Goal: Task Accomplishment & Management: Manage account settings

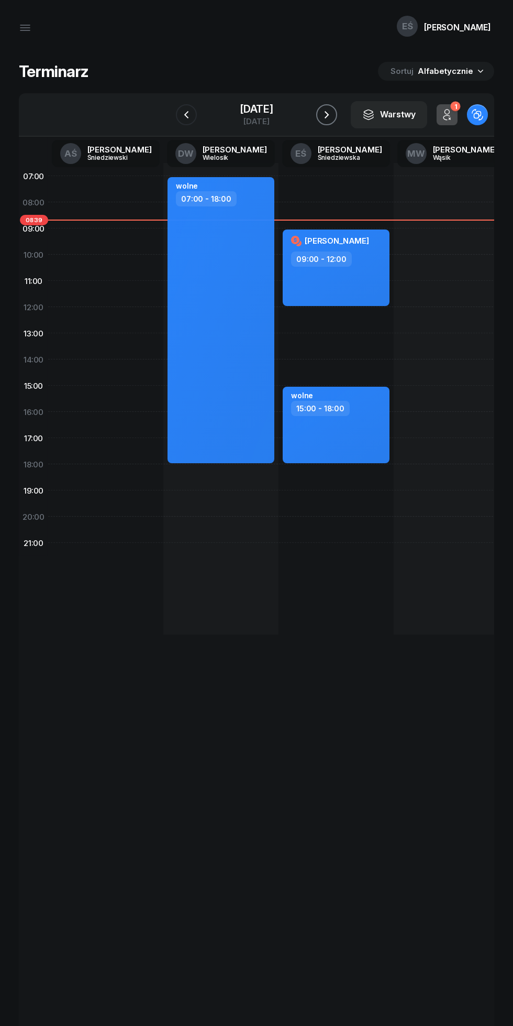
click at [333, 114] on icon "button" at bounding box center [327, 114] width 13 height 13
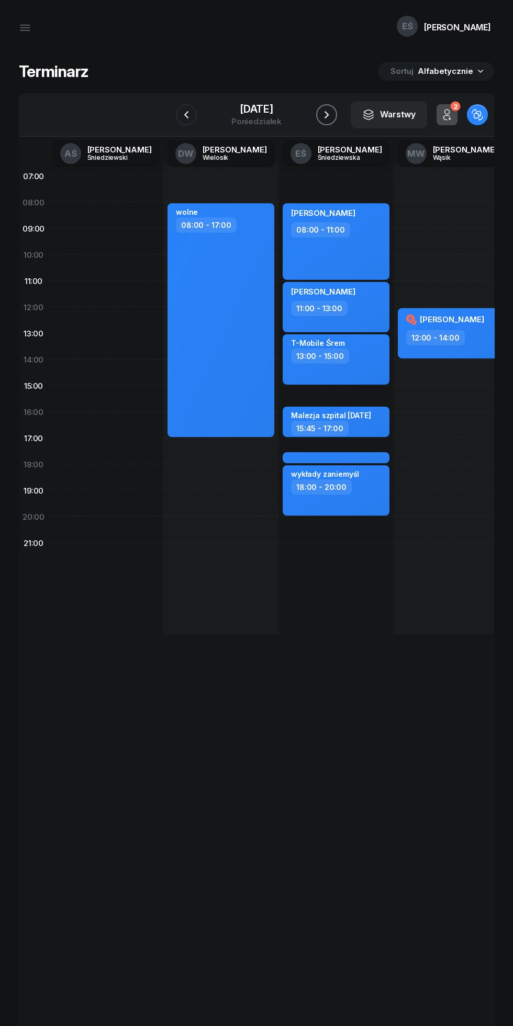
click at [333, 112] on icon "button" at bounding box center [327, 114] width 13 height 13
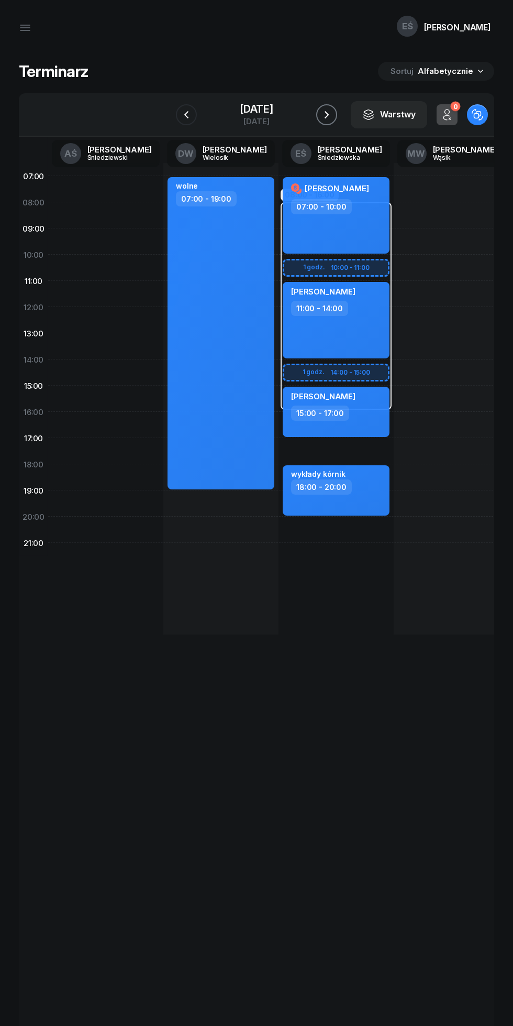
click at [333, 115] on icon "button" at bounding box center [327, 114] width 13 height 13
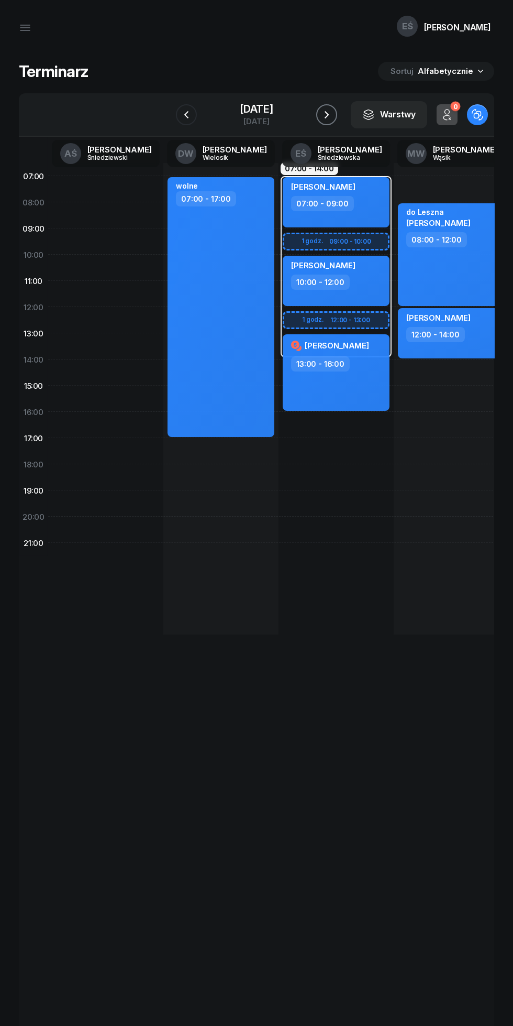
click at [333, 112] on icon "button" at bounding box center [327, 114] width 13 height 13
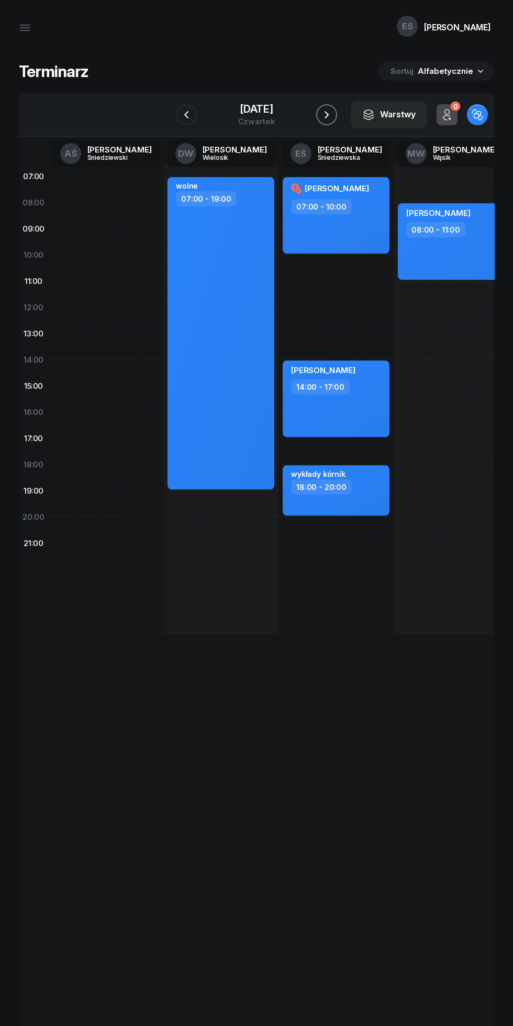
click at [333, 115] on icon "button" at bounding box center [327, 114] width 13 height 13
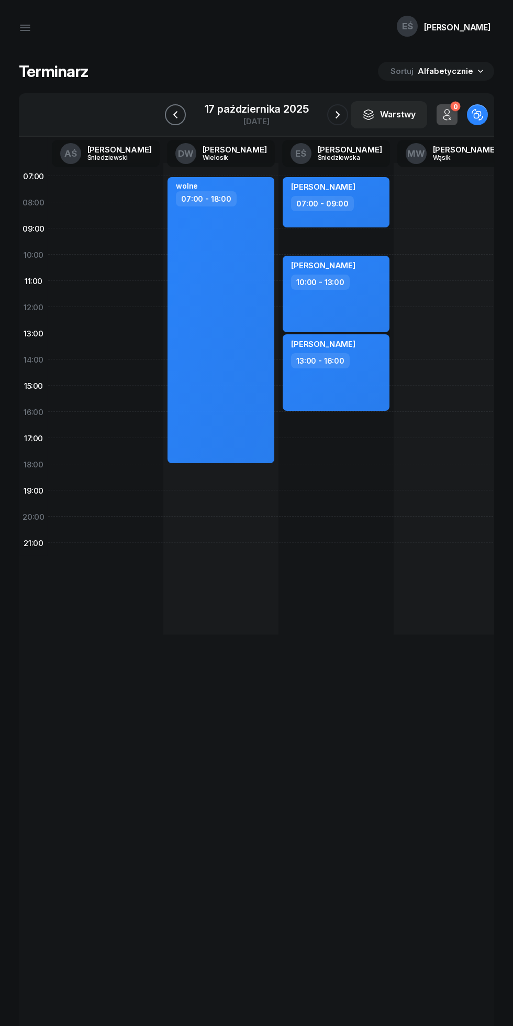
click at [176, 114] on icon "button" at bounding box center [175, 114] width 13 height 13
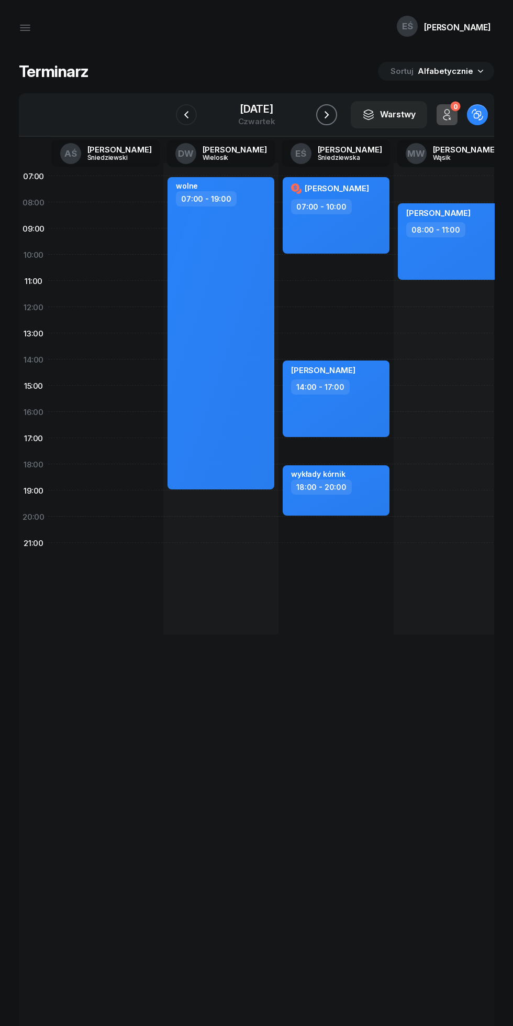
click at [333, 113] on icon "button" at bounding box center [327, 114] width 13 height 13
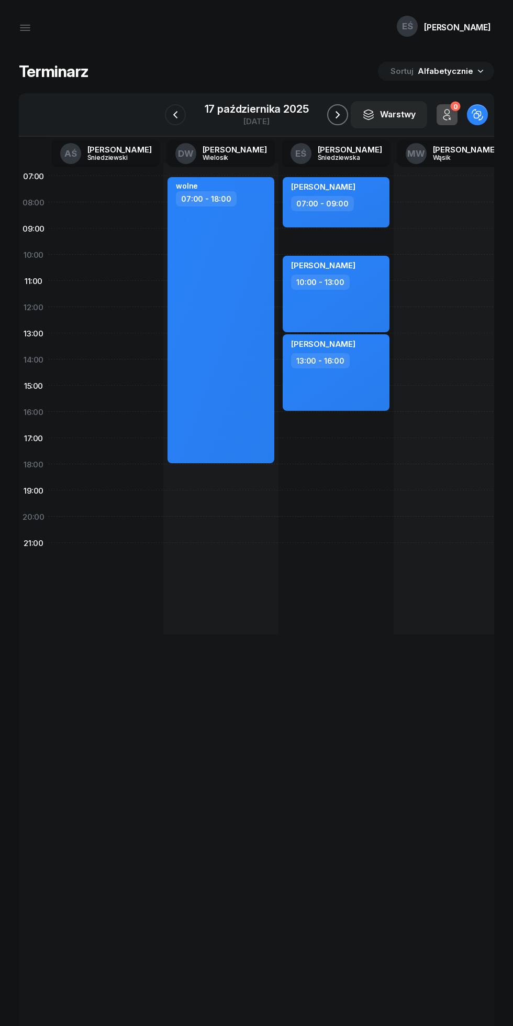
click at [337, 114] on icon "button" at bounding box center [338, 114] width 13 height 13
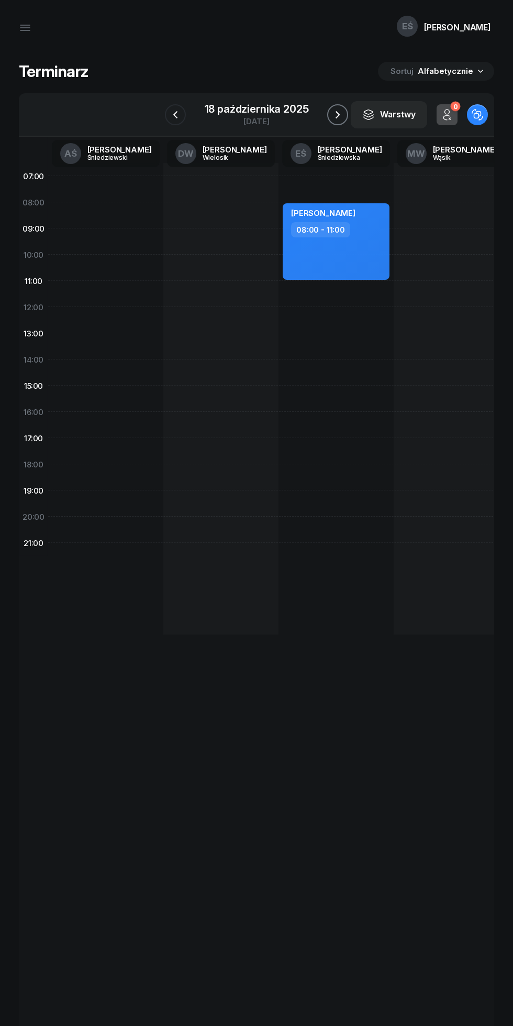
click at [344, 114] on icon "button" at bounding box center [338, 114] width 13 height 13
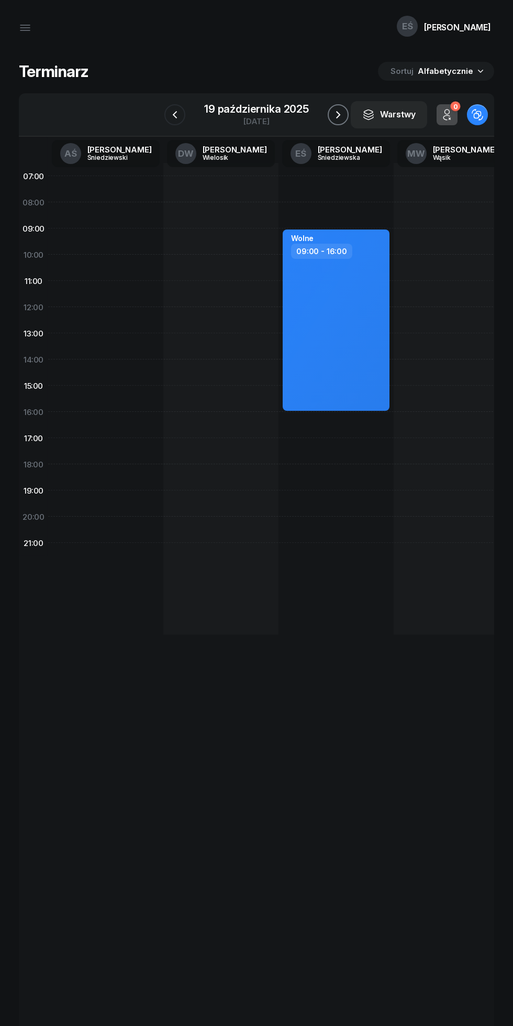
click at [338, 114] on icon "button" at bounding box center [338, 114] width 13 height 13
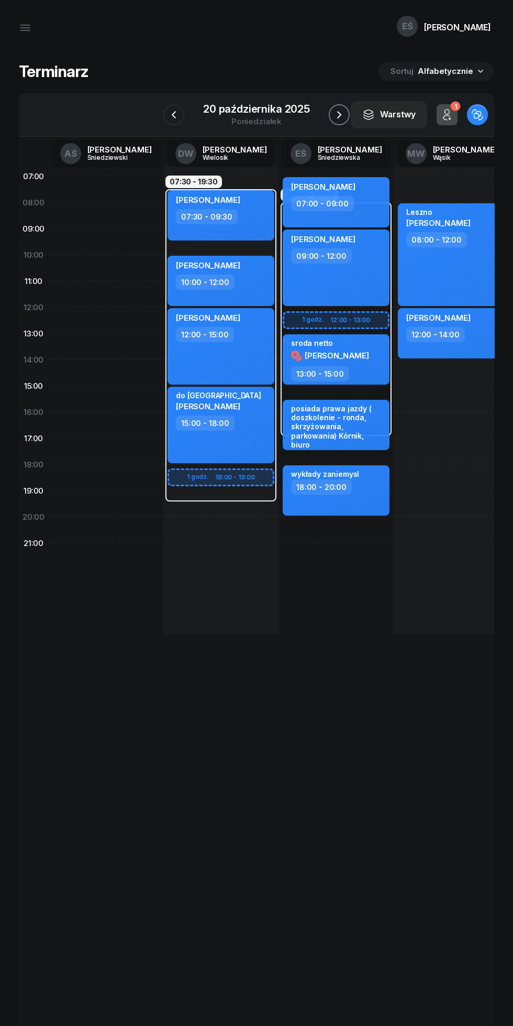
click at [341, 117] on icon "button" at bounding box center [339, 114] width 13 height 13
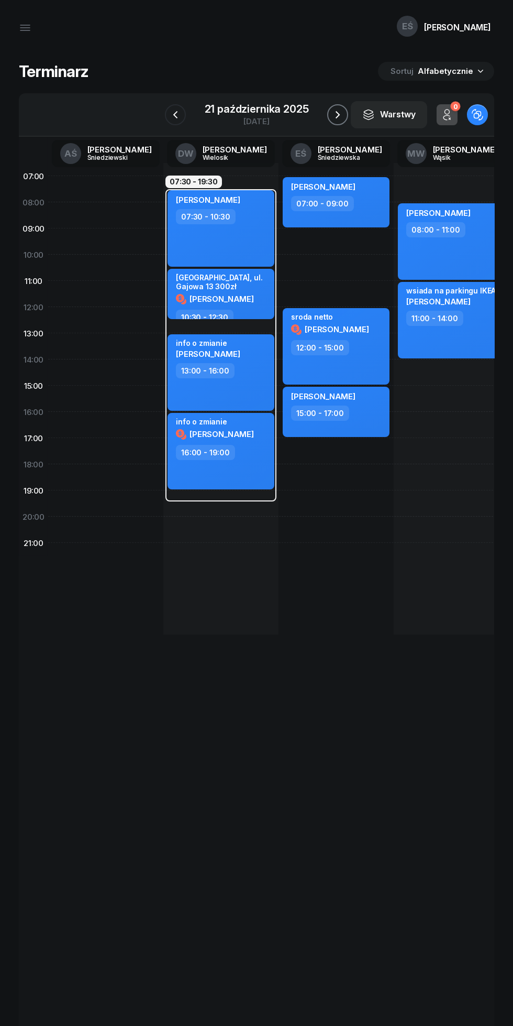
click at [336, 113] on icon "button" at bounding box center [338, 114] width 13 height 13
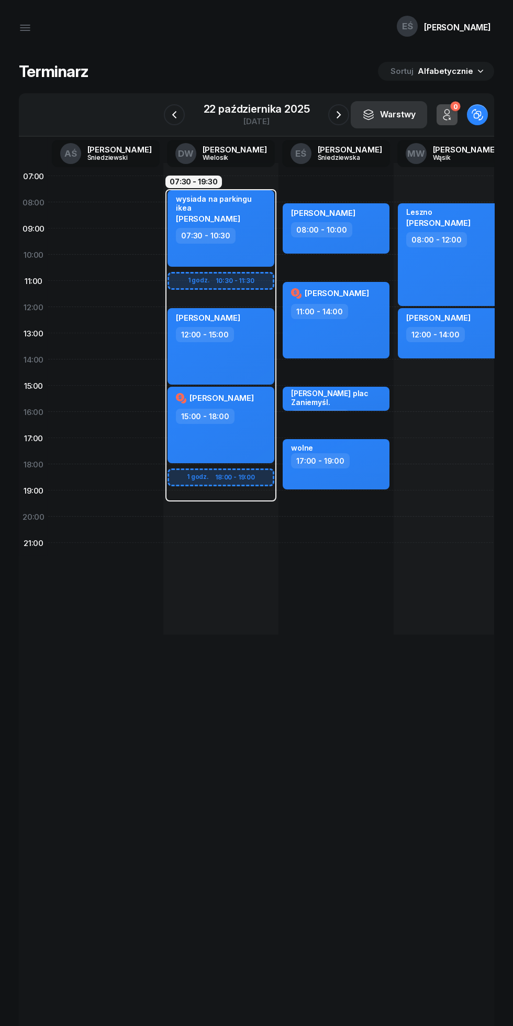
click at [352, 114] on button "Warstwy" at bounding box center [389, 114] width 76 height 27
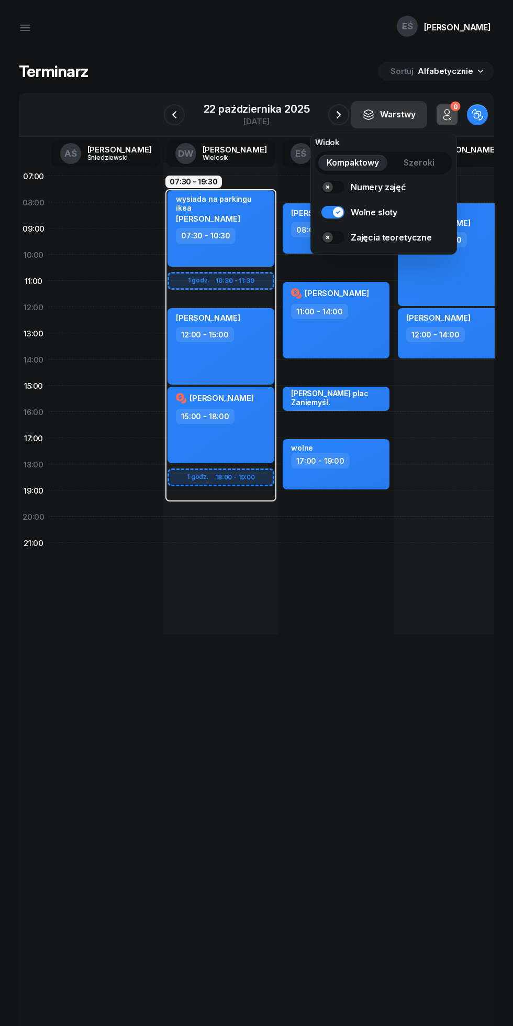
click at [228, 111] on div "22 października 2025" at bounding box center [257, 109] width 106 height 10
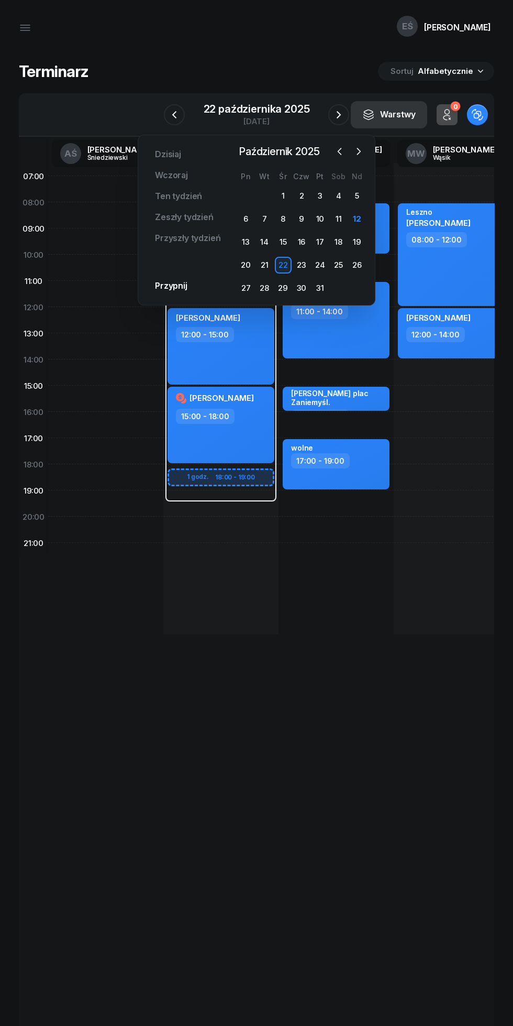
click at [334, 114] on icon "button" at bounding box center [339, 114] width 13 height 13
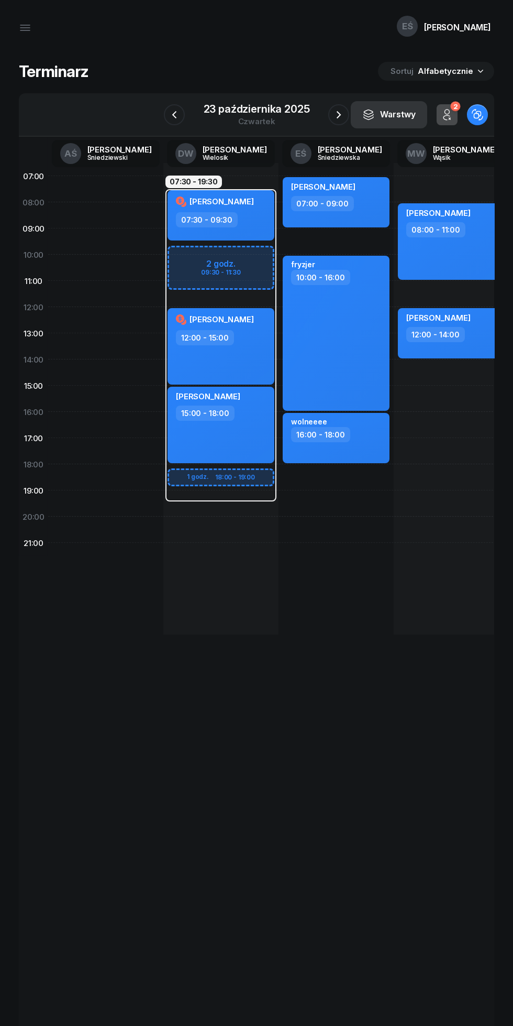
click at [339, 114] on icon "button" at bounding box center [339, 114] width 13 height 13
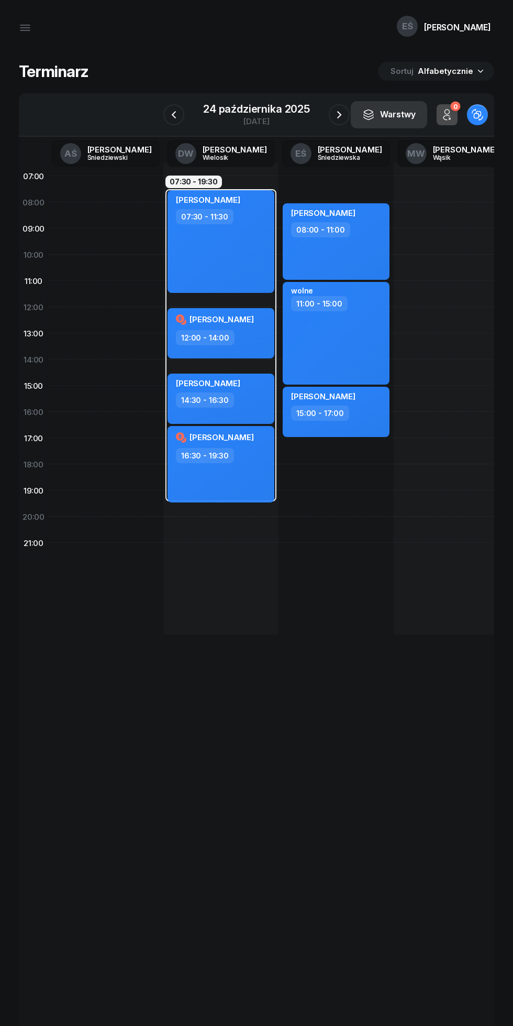
click at [333, 114] on icon "button" at bounding box center [339, 114] width 13 height 13
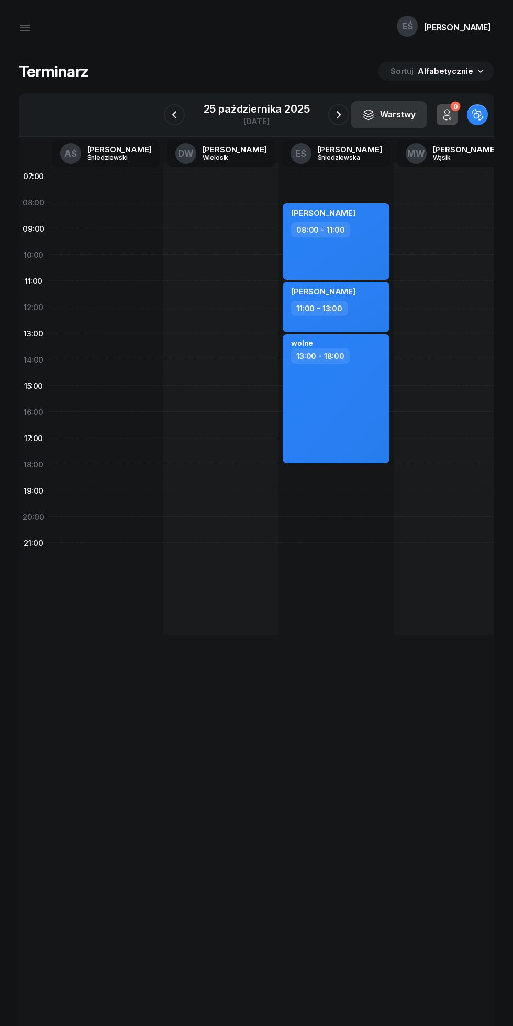
click at [260, 122] on div "[DATE]" at bounding box center [257, 121] width 106 height 8
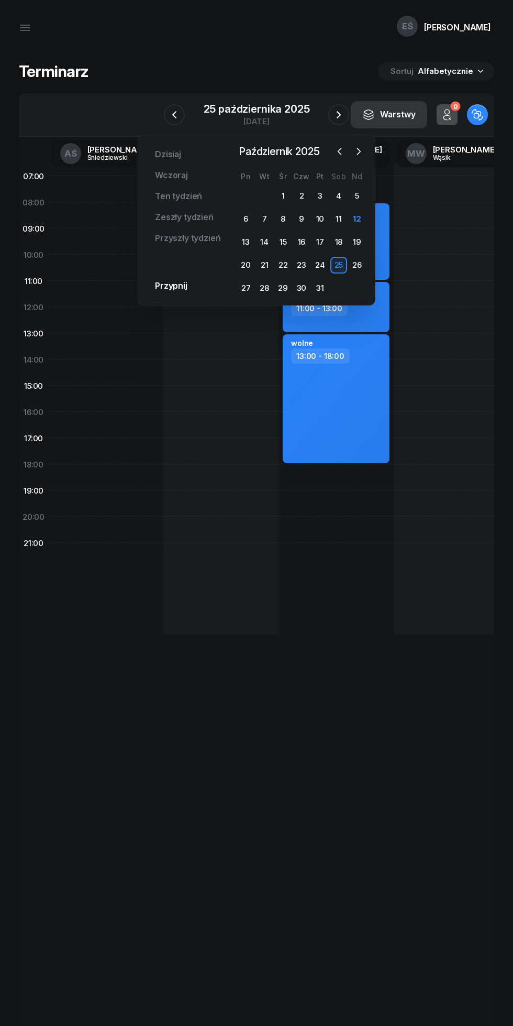
click at [359, 151] on icon "button" at bounding box center [359, 151] width 10 height 10
click at [248, 222] on div "3" at bounding box center [246, 219] width 17 height 17
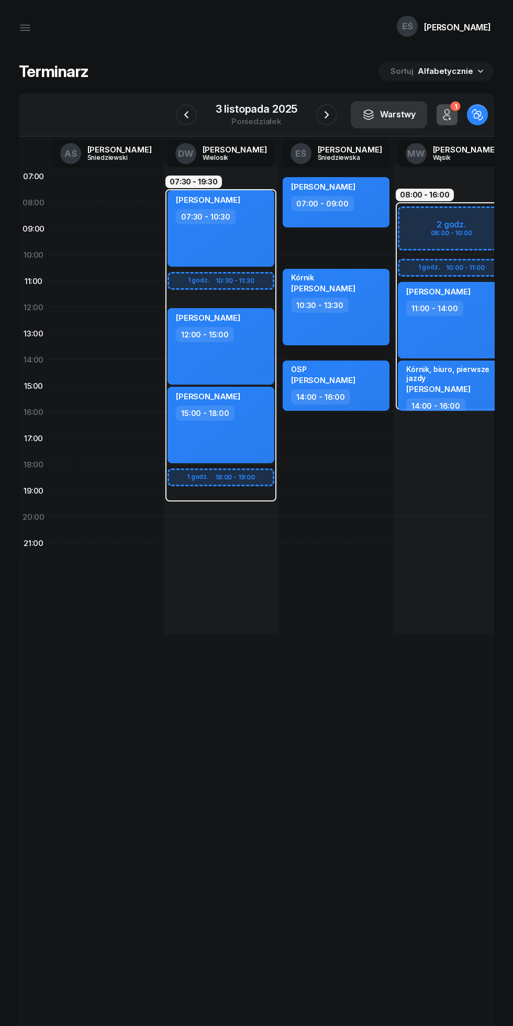
click at [331, 116] on icon "button" at bounding box center [327, 114] width 13 height 13
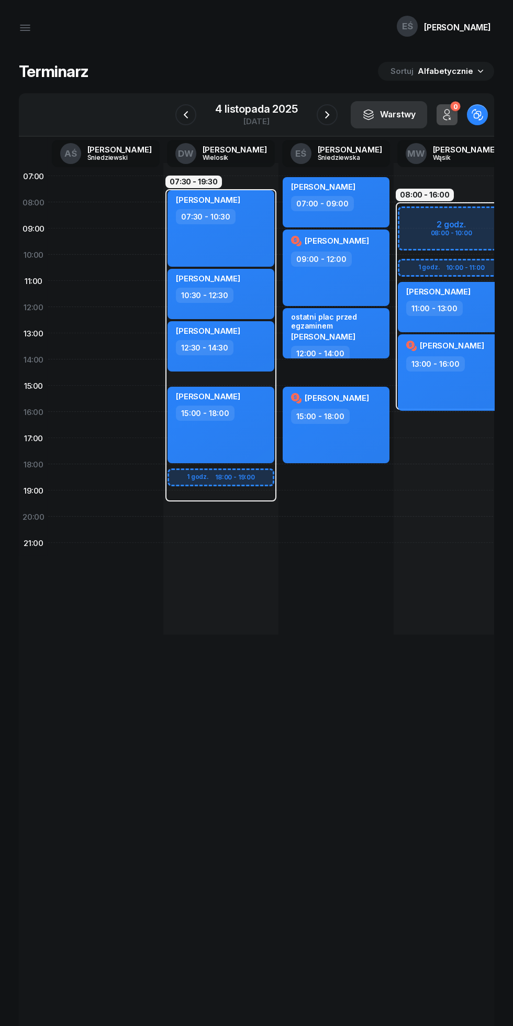
click at [368, 276] on div "[PERSON_NAME] 09:00 - 12:00" at bounding box center [336, 267] width 107 height 76
select select "09"
select select "12"
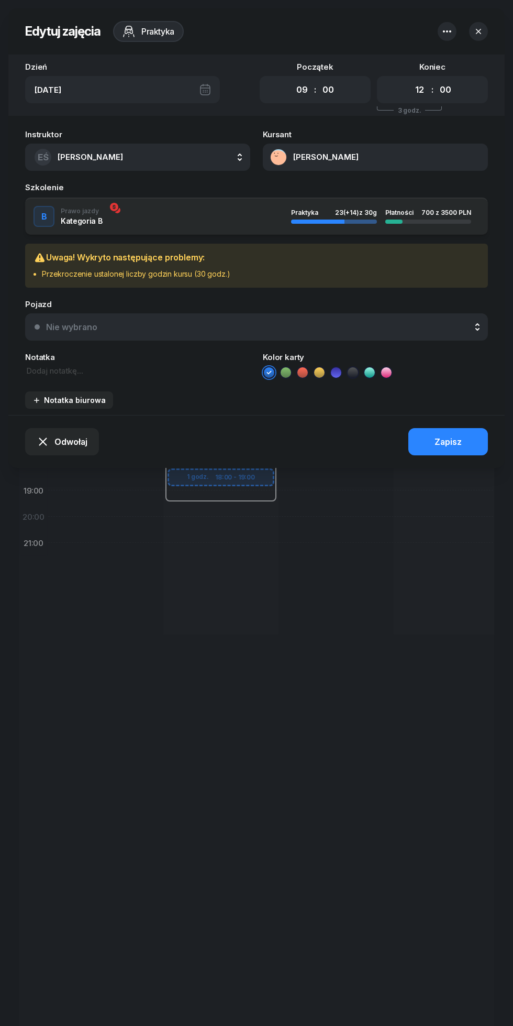
click at [357, 167] on button "[PERSON_NAME]" at bounding box center [375, 157] width 225 height 27
click at [395, 199] on link "Otwórz profil" at bounding box center [414, 192] width 137 height 23
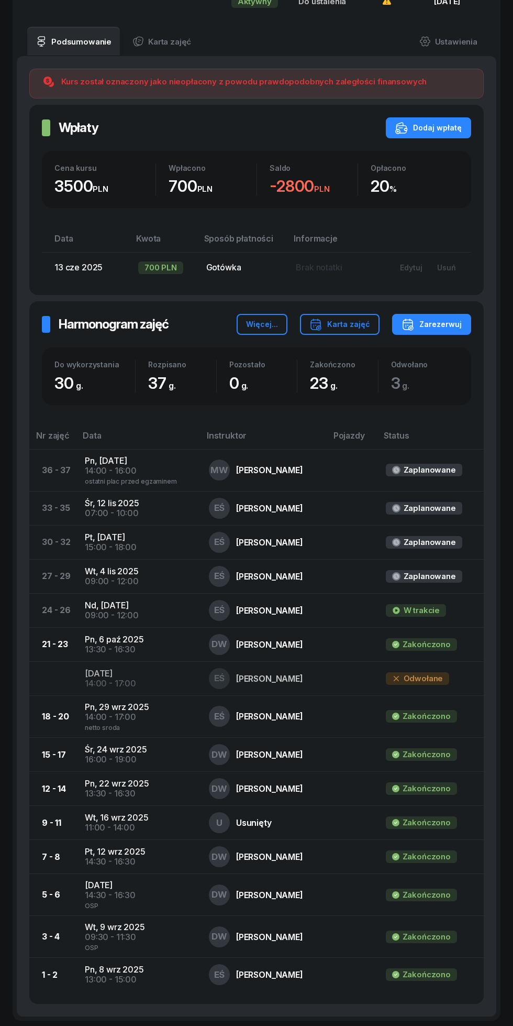
scroll to position [430, 0]
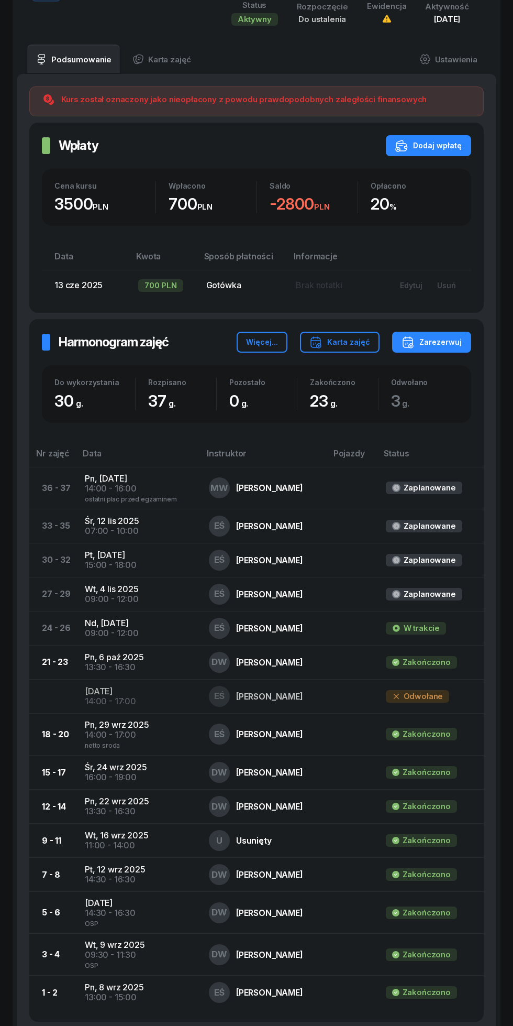
click at [126, 595] on div "09:00 - 12:00" at bounding box center [138, 599] width 107 height 10
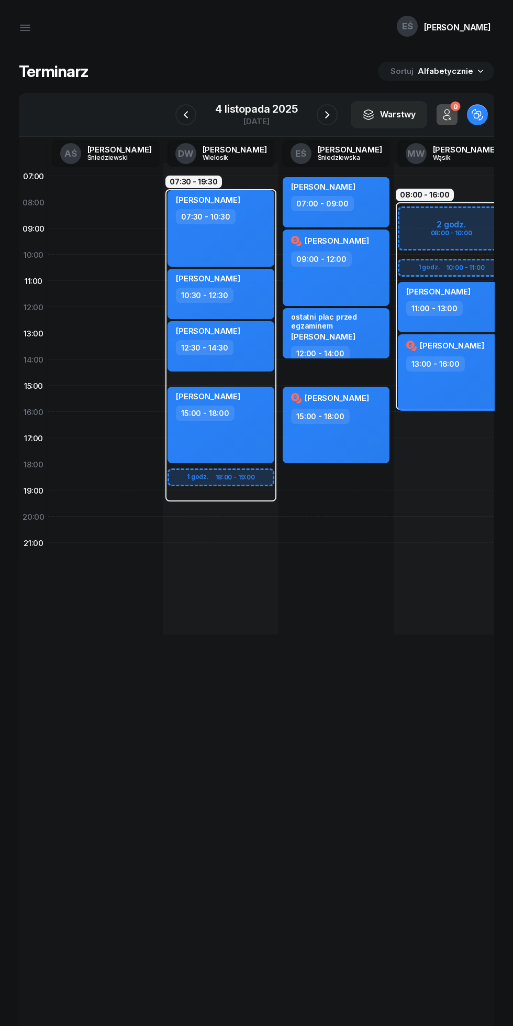
click at [327, 115] on icon "button" at bounding box center [327, 114] width 13 height 13
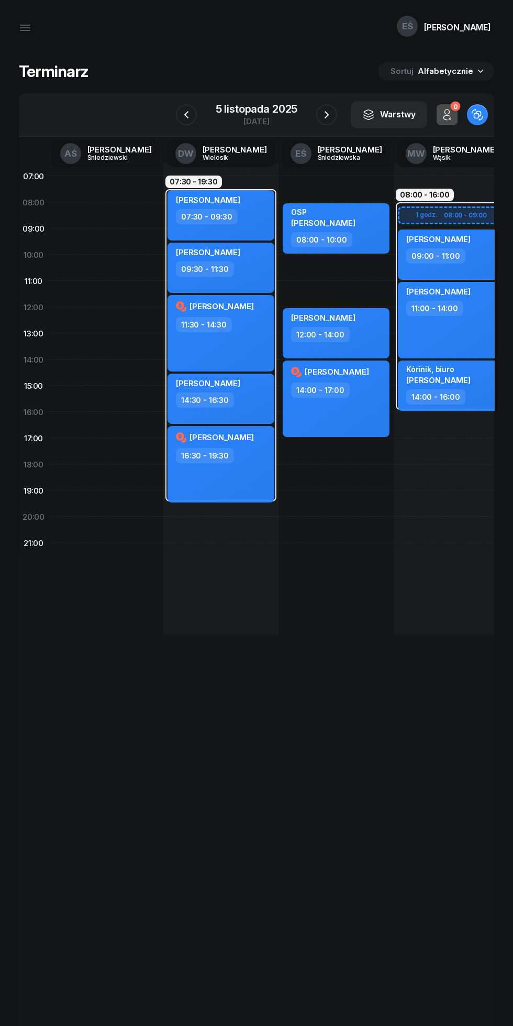
click at [327, 114] on icon "button" at bounding box center [327, 114] width 13 height 13
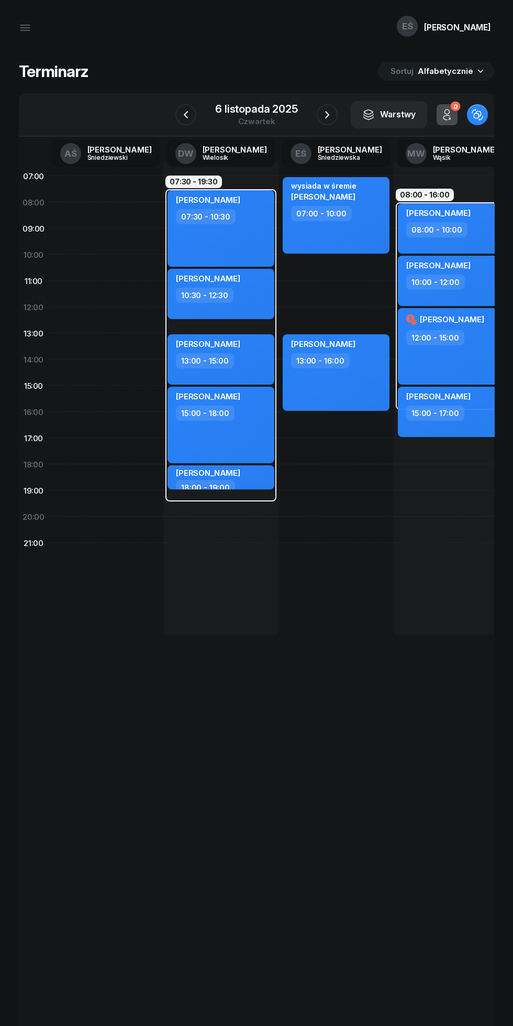
click at [327, 114] on icon "button" at bounding box center [327, 114] width 13 height 13
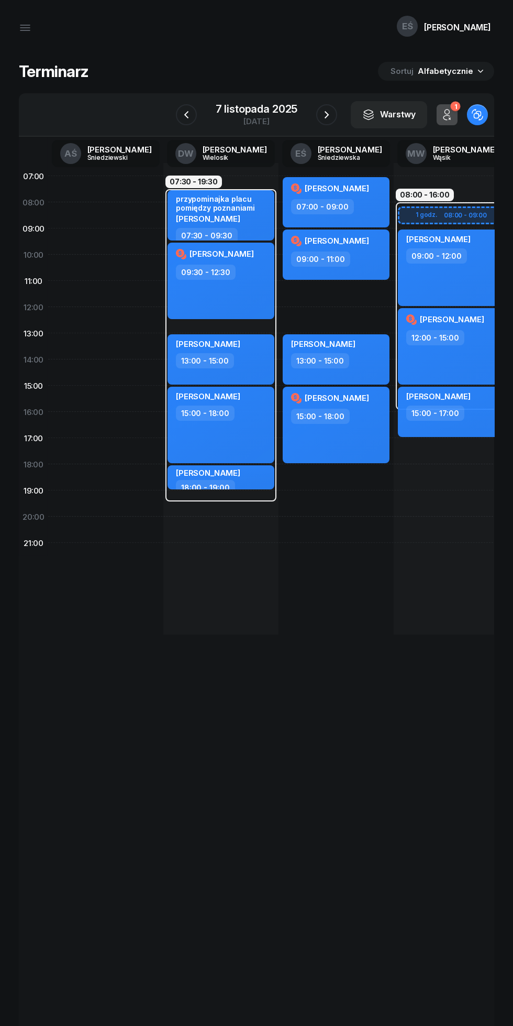
click at [360, 447] on div "[PERSON_NAME] 15:00 - 18:00" at bounding box center [336, 425] width 107 height 76
select select "15"
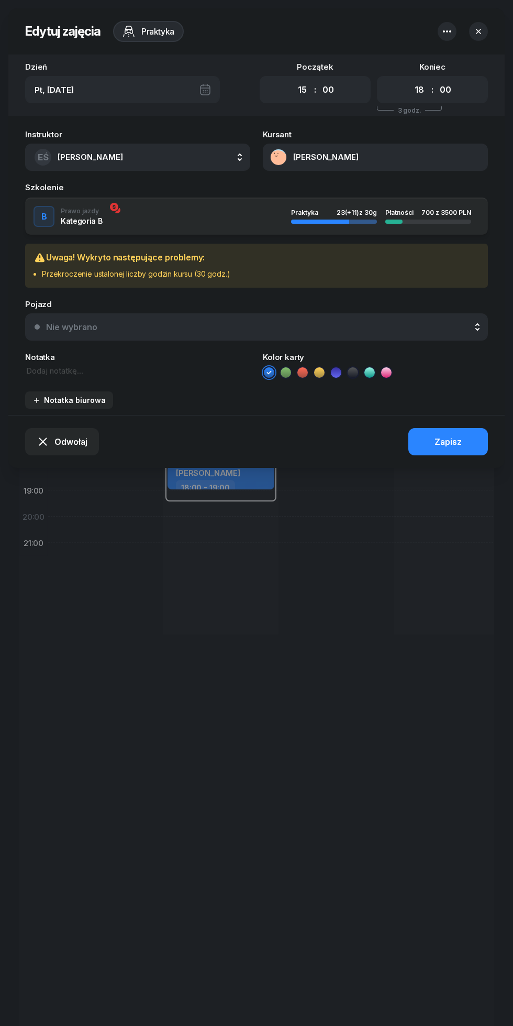
click at [417, 93] on select "00 01 02 03 04 05 06 07 08 09 10 11 12 13 14 15 16 17 18 19 20 21 22 23" at bounding box center [420, 90] width 20 height 18
select select "17"
click at [410, 81] on select "00 01 02 03 04 05 06 07 08 09 10 11 12 13 14 15 16 17 18 19 20 21 22 23" at bounding box center [420, 90] width 20 height 18
click at [446, 437] on div "Zapisz" at bounding box center [448, 442] width 27 height 10
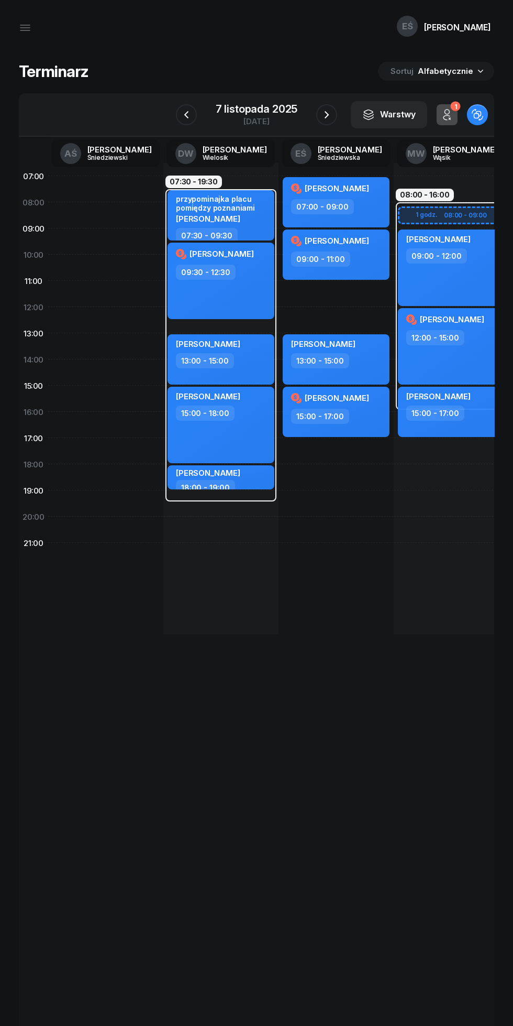
click at [25, 30] on icon "button" at bounding box center [24, 30] width 9 height 0
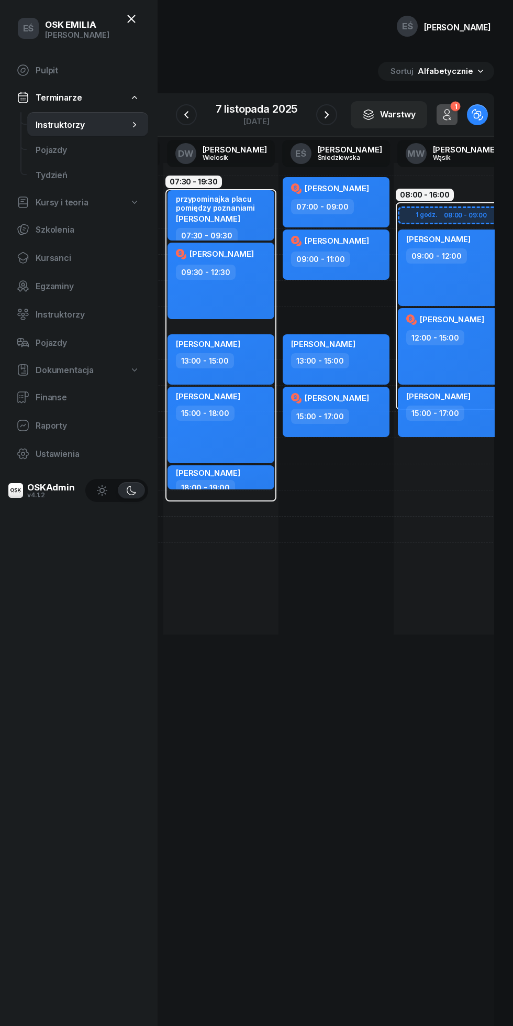
click at [352, 615] on div "[PERSON_NAME] 07:00 - 09:00 [PERSON_NAME] 09:00 - 11:00 [PERSON_NAME] 13:00 - 1…" at bounding box center [336, 399] width 115 height 472
select select "23"
select select "01"
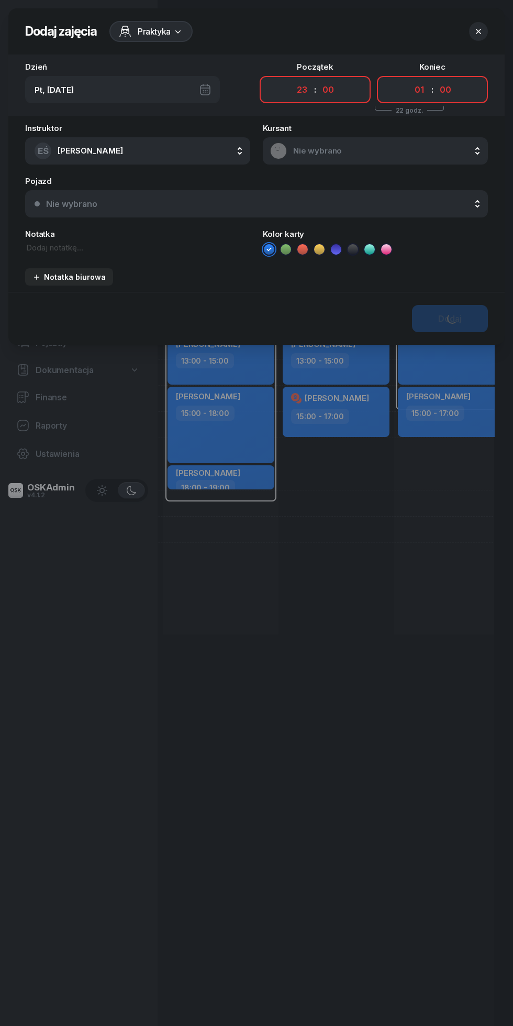
click at [483, 27] on icon "button" at bounding box center [479, 31] width 10 height 10
